Goal: Information Seeking & Learning: Check status

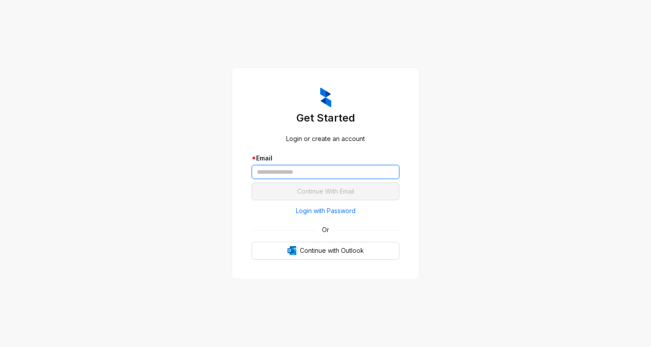
click at [296, 173] on input "text" at bounding box center [326, 172] width 148 height 14
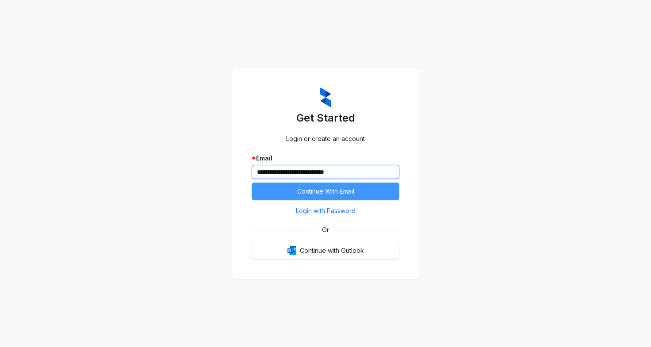
type input "**********"
click at [323, 192] on span "Continue With Email" at bounding box center [325, 192] width 57 height 10
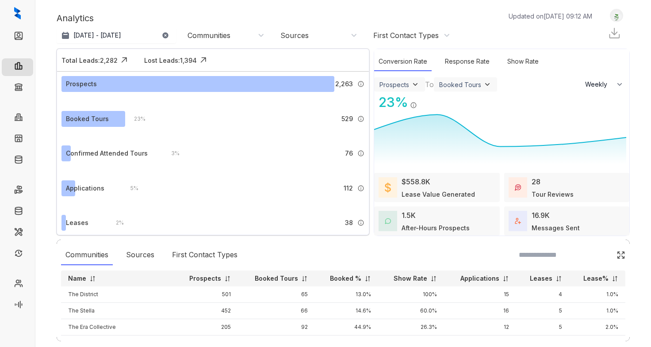
select select "******"
click at [27, 90] on link "Collections" at bounding box center [43, 89] width 32 height 18
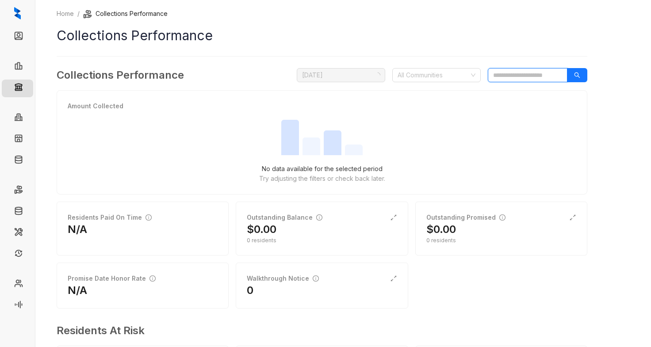
click at [521, 74] on input "search" at bounding box center [528, 75] width 80 height 14
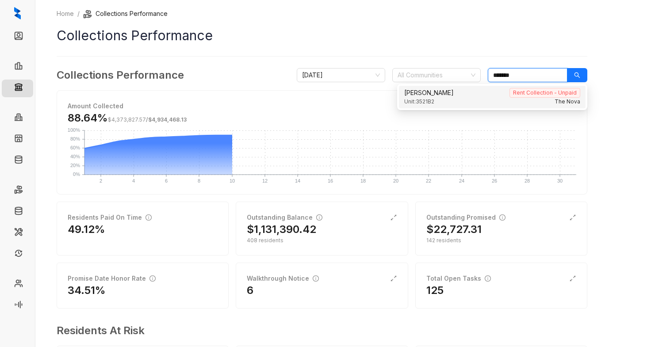
click at [443, 96] on span "[PERSON_NAME]" at bounding box center [429, 93] width 50 height 10
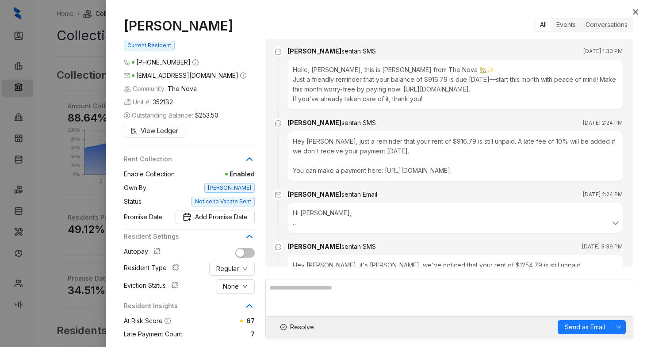
scroll to position [1675, 0]
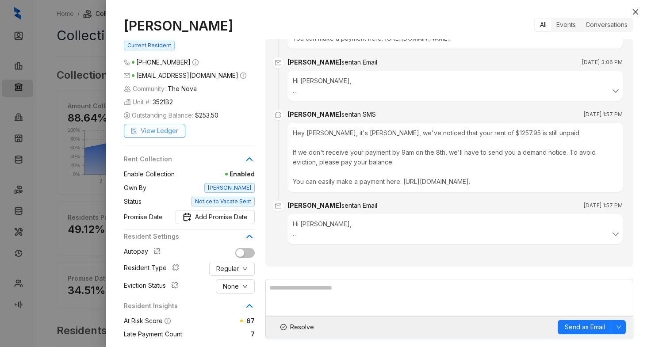
click at [136, 131] on icon "file-search" at bounding box center [134, 131] width 6 height 6
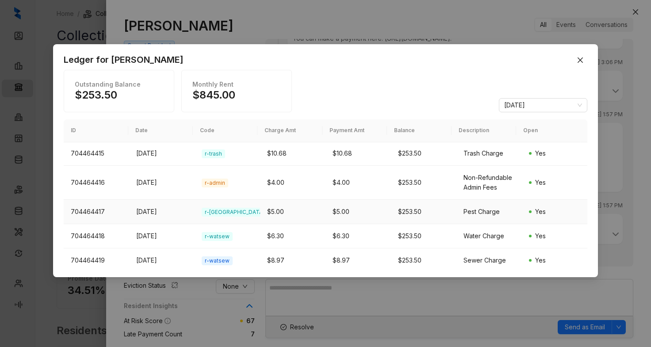
scroll to position [0, 0]
click at [565, 98] on div "[DATE]" at bounding box center [543, 105] width 88 height 14
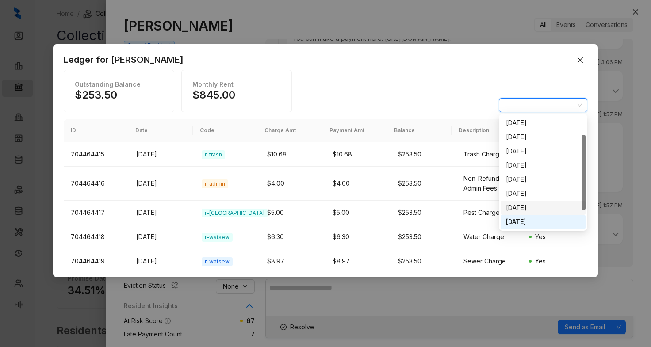
click at [546, 207] on div "[DATE]" at bounding box center [543, 208] width 74 height 10
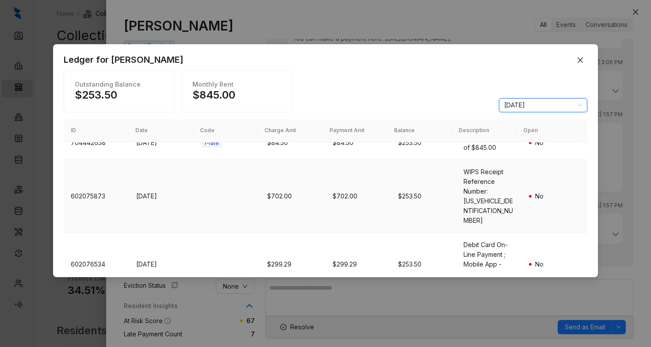
scroll to position [390, 0]
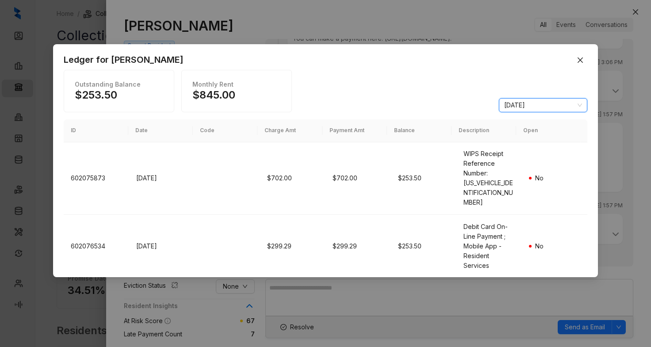
click at [535, 108] on span "[DATE]" at bounding box center [543, 105] width 78 height 13
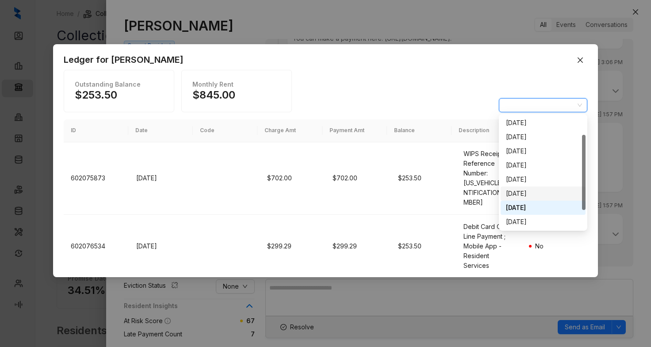
click at [538, 193] on div "[DATE]" at bounding box center [543, 194] width 74 height 10
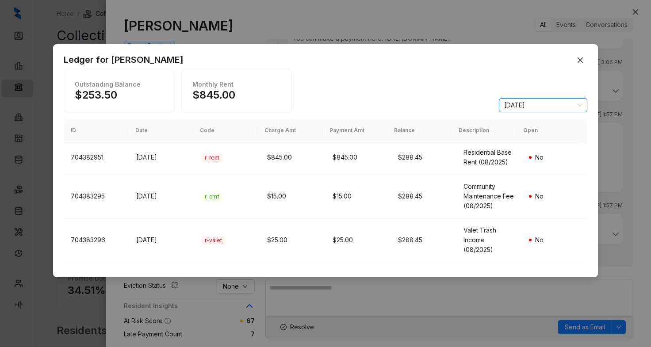
scroll to position [0, 0]
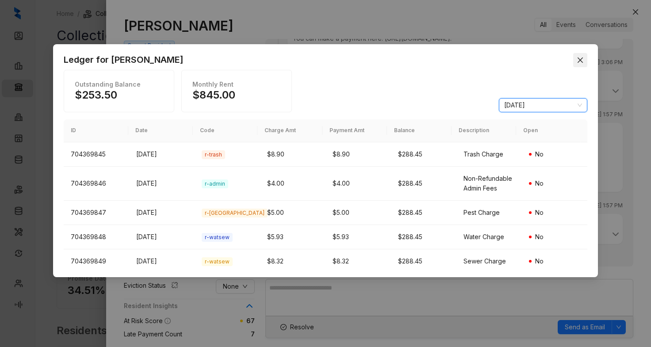
click at [580, 62] on icon "close" at bounding box center [580, 60] width 7 height 7
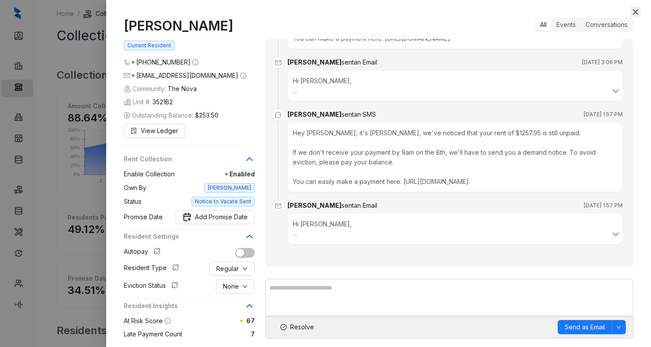
click at [637, 7] on button "Close" at bounding box center [635, 12] width 11 height 11
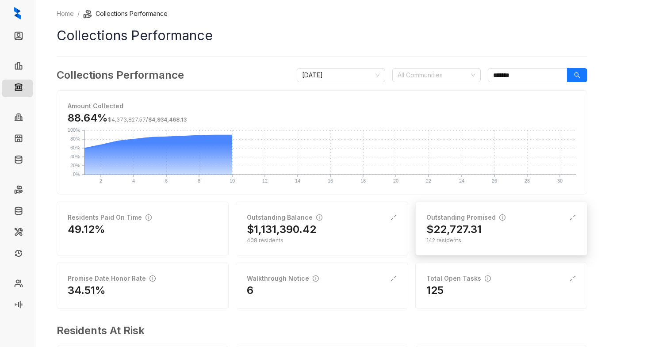
click at [452, 241] on div "142 residents" at bounding box center [501, 241] width 150 height 8
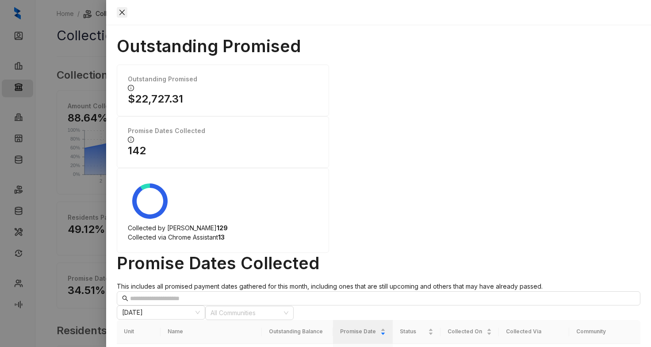
click at [125, 12] on icon "close" at bounding box center [121, 12] width 5 height 5
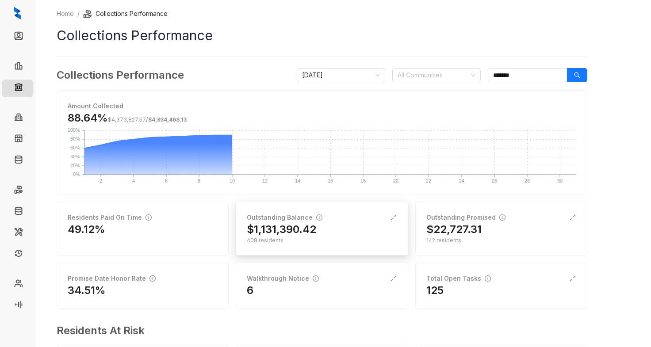
click at [286, 232] on h2 "$1,131,390.42" at bounding box center [281, 230] width 69 height 14
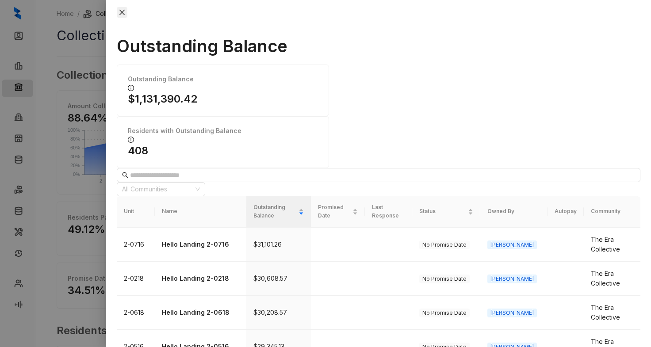
click at [126, 12] on icon "close" at bounding box center [122, 12] width 7 height 7
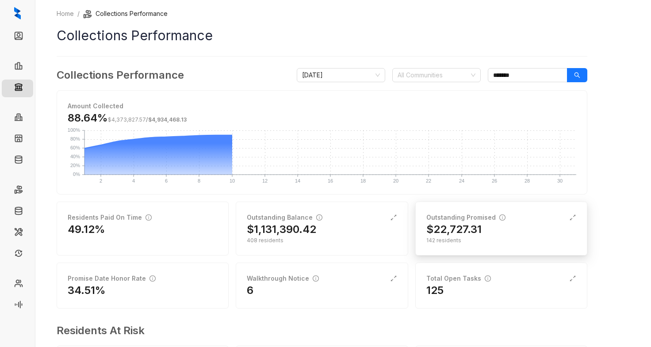
click at [468, 230] on h2 "$22,727.31" at bounding box center [453, 230] width 55 height 14
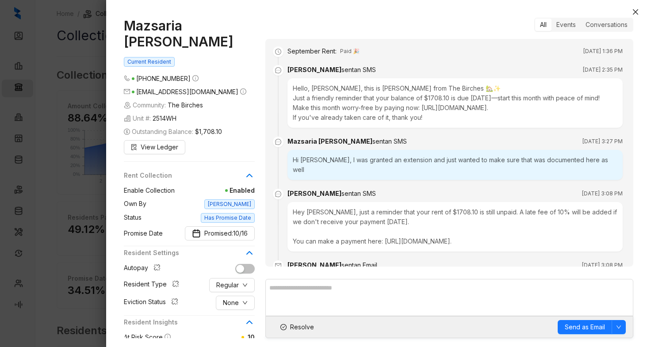
scroll to position [355, 0]
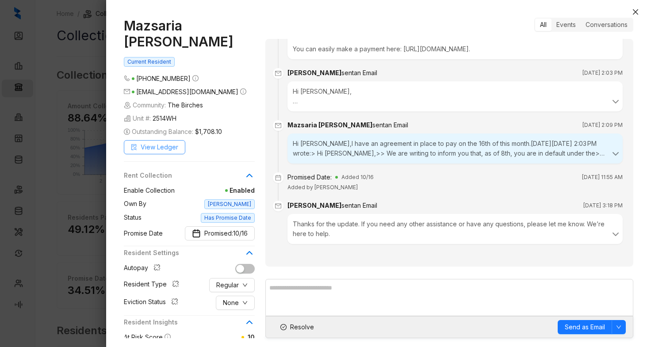
click at [167, 140] on button "View Ledger" at bounding box center [154, 147] width 61 height 14
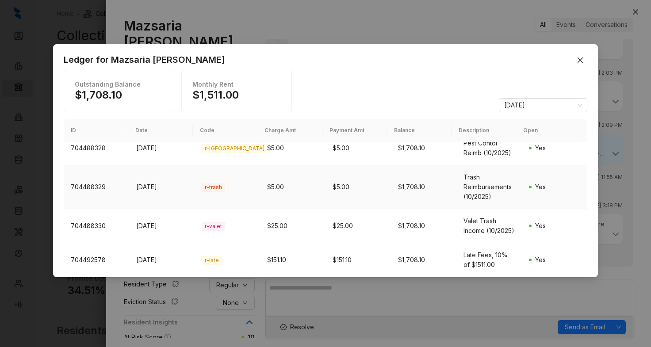
scroll to position [151, 0]
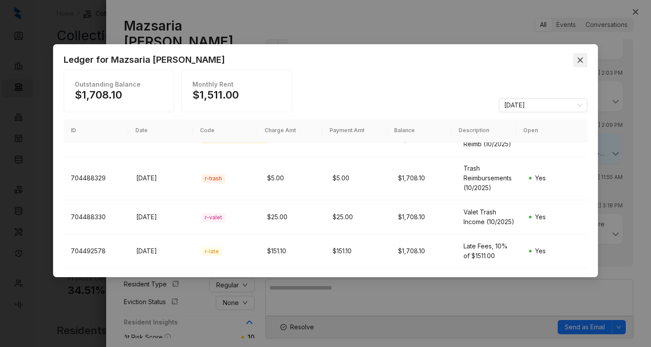
click at [583, 56] on button "Close" at bounding box center [580, 60] width 14 height 14
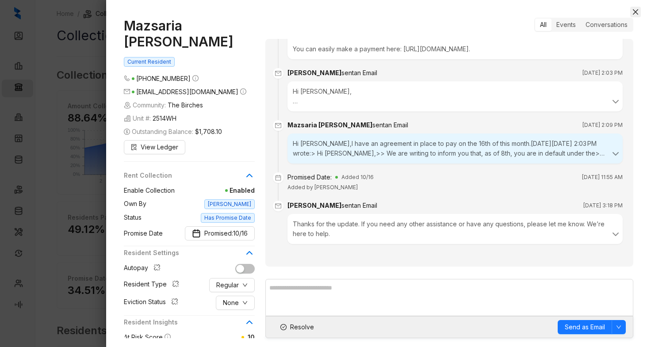
click at [636, 9] on icon "close" at bounding box center [635, 11] width 7 height 7
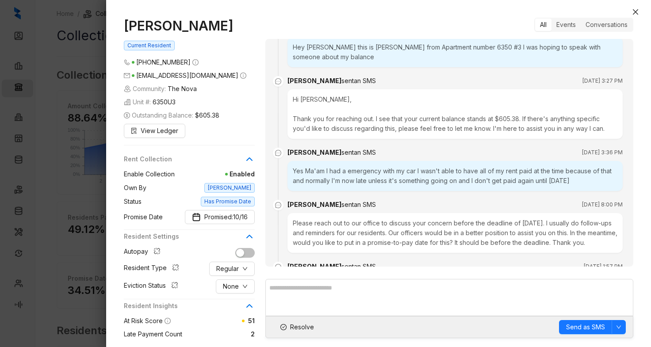
scroll to position [192, 0]
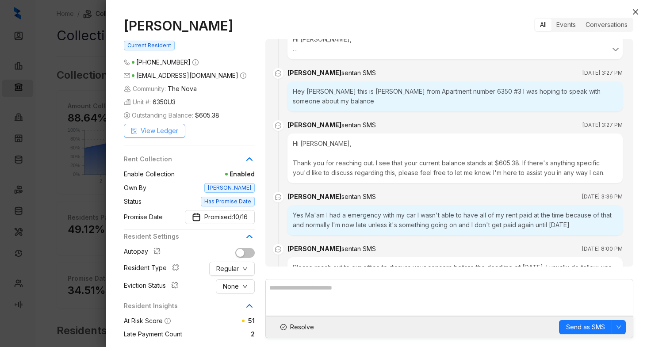
click at [161, 131] on span "View Ledger" at bounding box center [160, 131] width 38 height 10
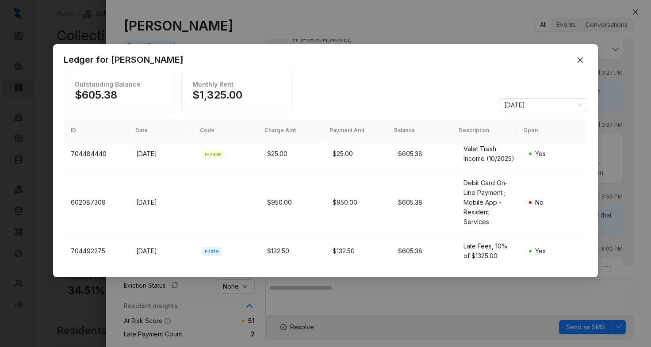
scroll to position [224, 0]
click at [581, 59] on icon "close" at bounding box center [580, 60] width 5 height 5
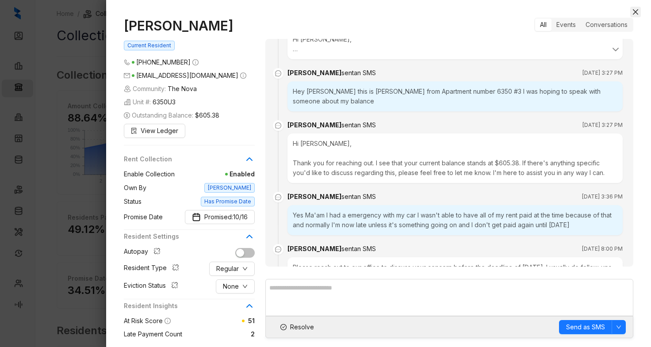
click at [635, 9] on icon "close" at bounding box center [635, 11] width 7 height 7
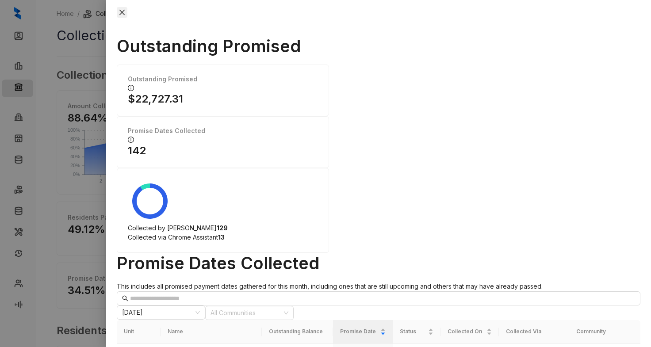
click at [126, 9] on icon "close" at bounding box center [122, 12] width 7 height 7
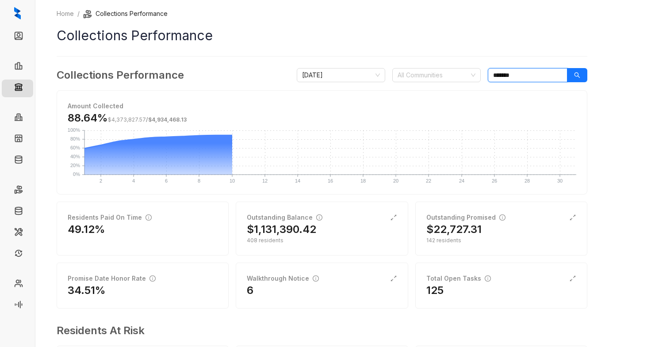
click at [529, 68] on input "*******" at bounding box center [528, 75] width 80 height 14
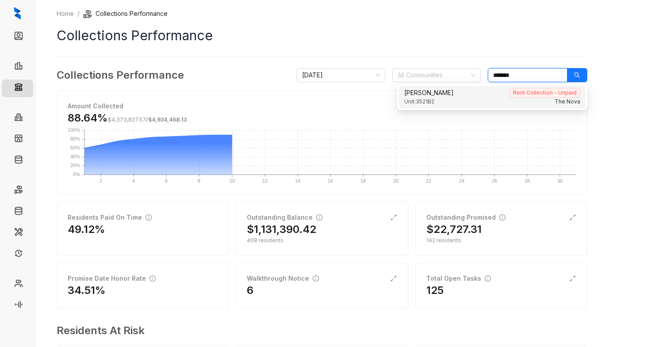
click at [529, 68] on input "*******" at bounding box center [528, 75] width 80 height 14
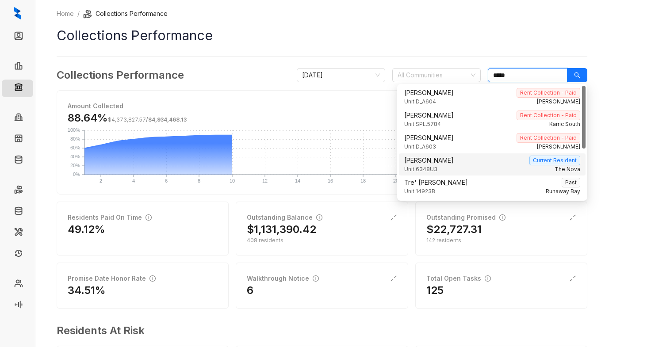
click at [466, 163] on div "[PERSON_NAME] Current Resident" at bounding box center [492, 161] width 176 height 10
type input "*****"
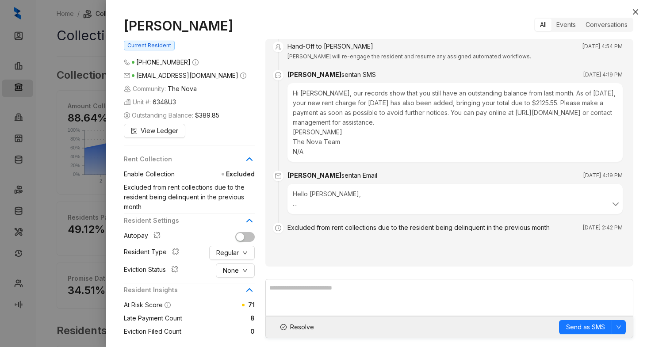
scroll to position [1617, 0]
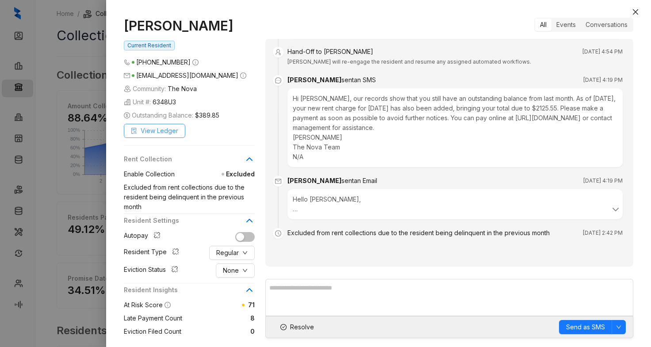
click at [170, 132] on span "View Ledger" at bounding box center [160, 131] width 38 height 10
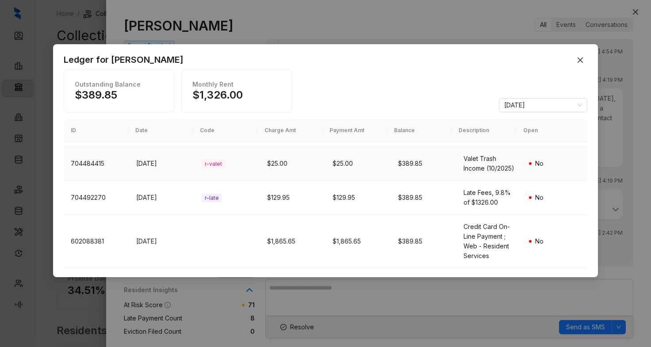
scroll to position [215, 0]
click at [542, 107] on span "[DATE]" at bounding box center [543, 105] width 78 height 13
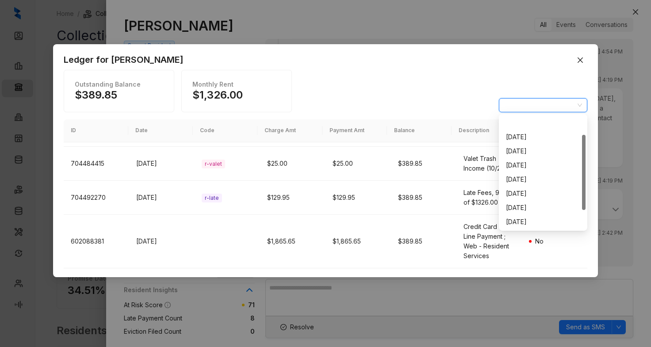
scroll to position [28, 0]
click at [532, 207] on div "[DATE]" at bounding box center [543, 208] width 74 height 10
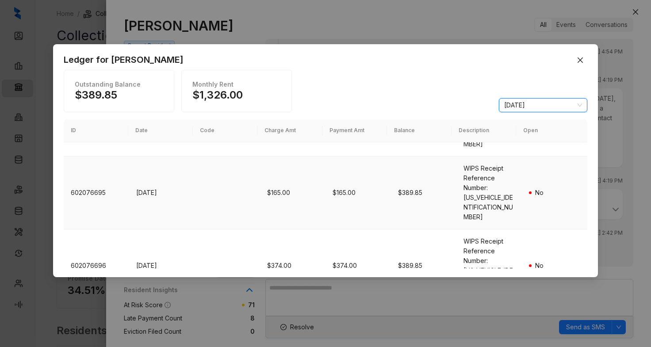
scroll to position [536, 0]
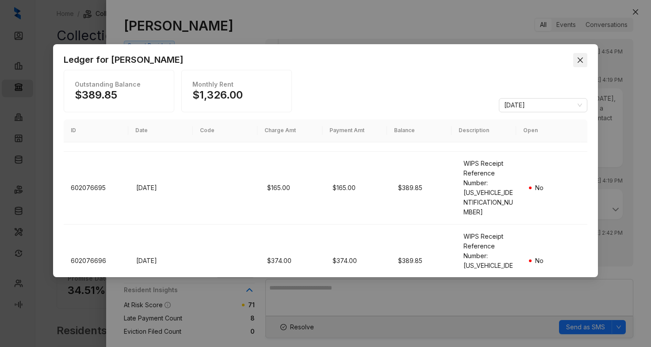
click at [584, 56] on button "Close" at bounding box center [580, 60] width 14 height 14
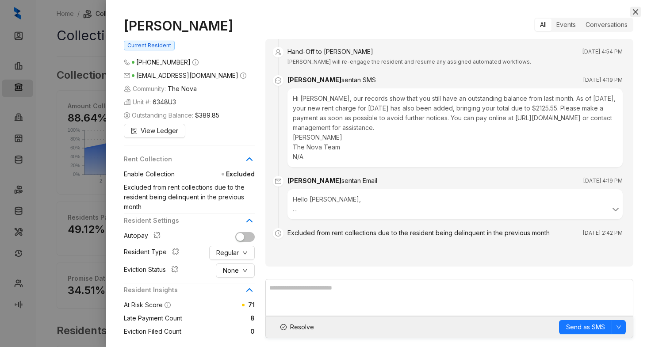
click at [634, 15] on icon "close" at bounding box center [635, 11] width 7 height 7
